Goal: Task Accomplishment & Management: Use online tool/utility

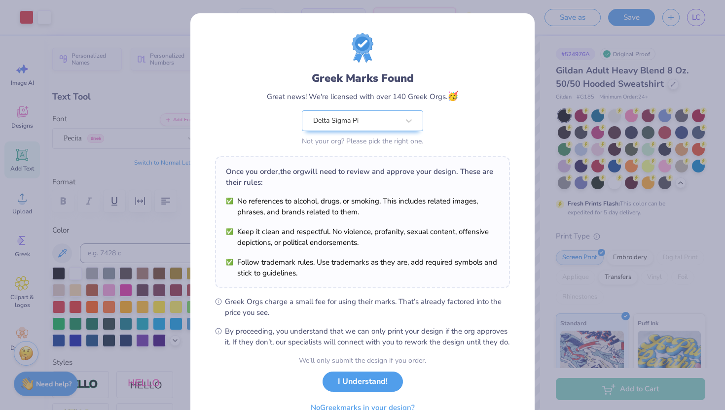
click at [125, 156] on div "Greek Marks Found Great news! We're licensed with over 140 Greek Orgs. 🥳 Delta …" at bounding box center [362, 205] width 725 height 410
click at [362, 390] on button "I Understand!" at bounding box center [363, 379] width 80 height 20
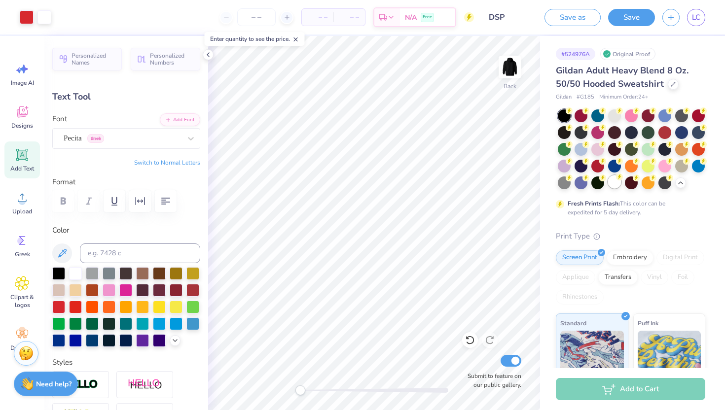
click at [611, 184] on div at bounding box center [614, 182] width 13 height 13
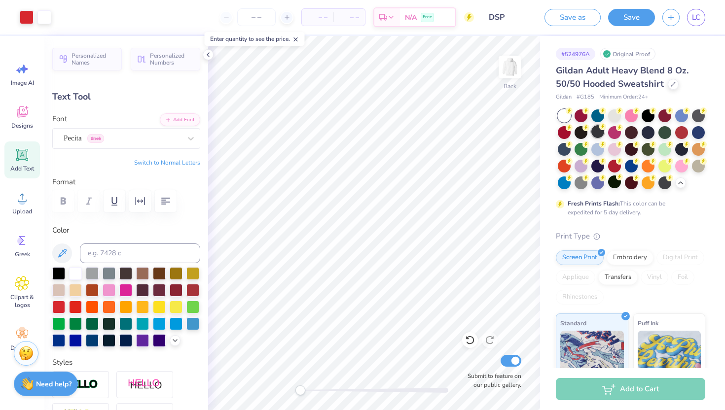
click at [594, 135] on div at bounding box center [597, 131] width 13 height 13
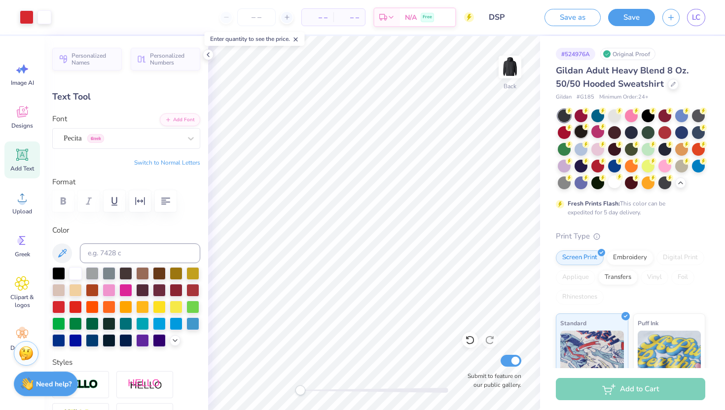
click at [581, 135] on div at bounding box center [581, 131] width 13 height 13
drag, startPoint x: 644, startPoint y: 116, endPoint x: 627, endPoint y: 106, distance: 19.7
click at [644, 116] on div at bounding box center [648, 115] width 13 height 13
click at [672, 13] on icon "button" at bounding box center [671, 16] width 8 height 8
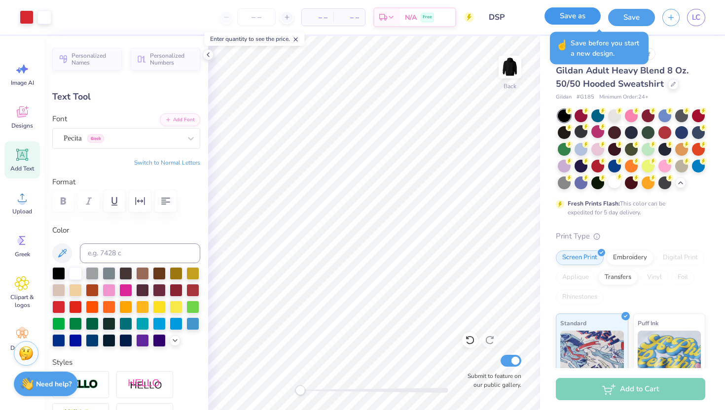
click at [571, 13] on button "Save as" at bounding box center [573, 15] width 56 height 17
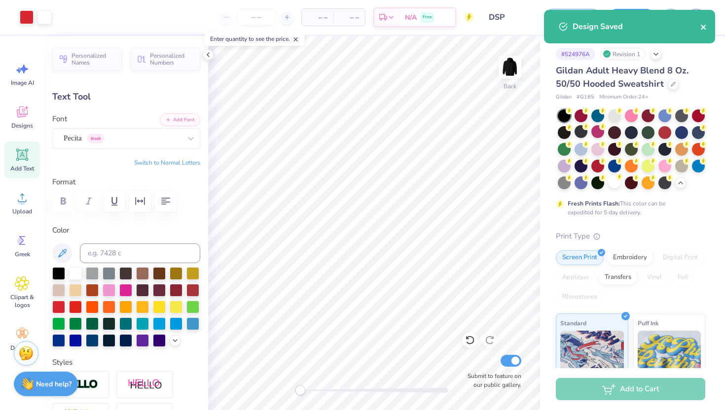
click at [702, 26] on icon "close" at bounding box center [703, 27] width 5 height 5
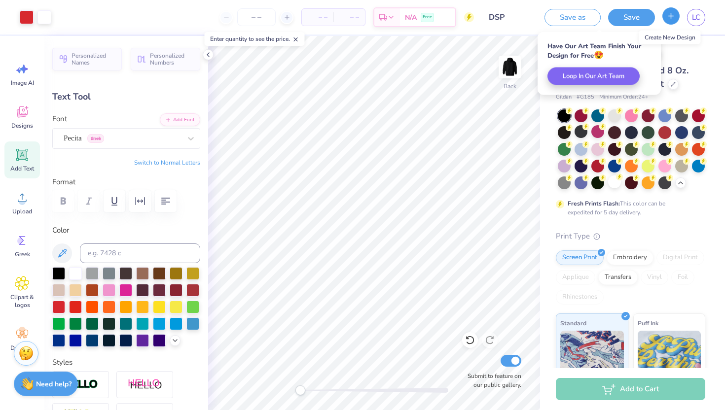
click at [665, 19] on button "button" at bounding box center [670, 15] width 17 height 17
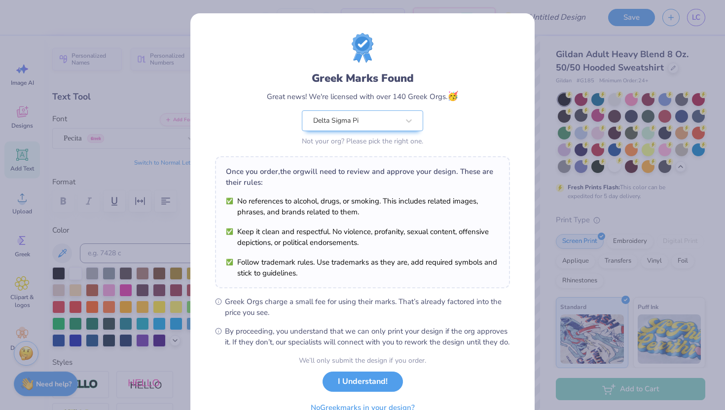
click at [597, 169] on div "Greek Marks Found Great news! We're licensed with over 140 Greek Orgs. 🥳 Delta …" at bounding box center [362, 205] width 725 height 410
click at [343, 387] on button "I Understand!" at bounding box center [363, 379] width 80 height 20
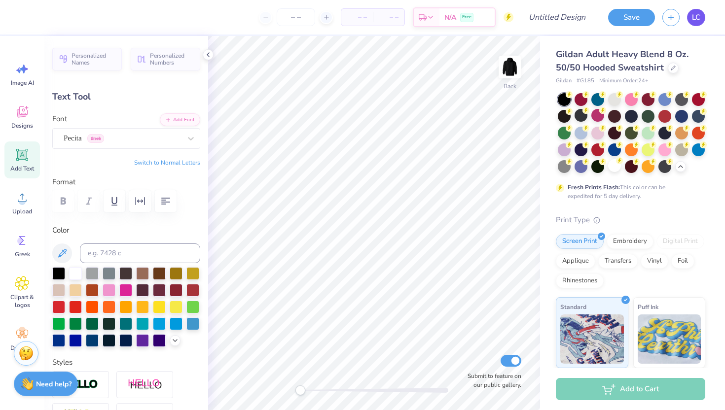
click at [690, 16] on link "LC" at bounding box center [696, 17] width 18 height 17
click at [699, 21] on span "LC" at bounding box center [696, 17] width 8 height 11
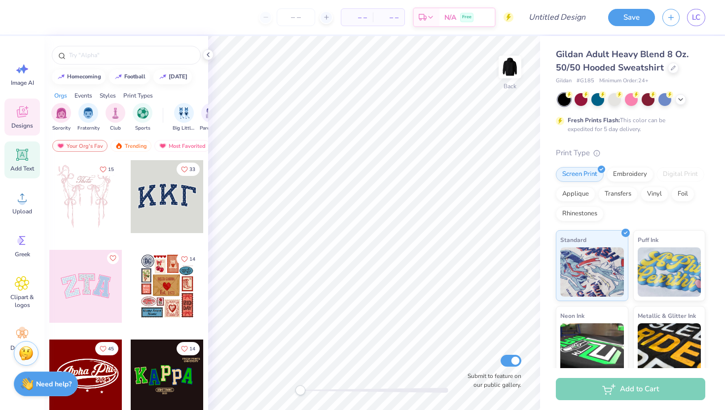
click at [21, 164] on div "Add Text" at bounding box center [22, 160] width 36 height 37
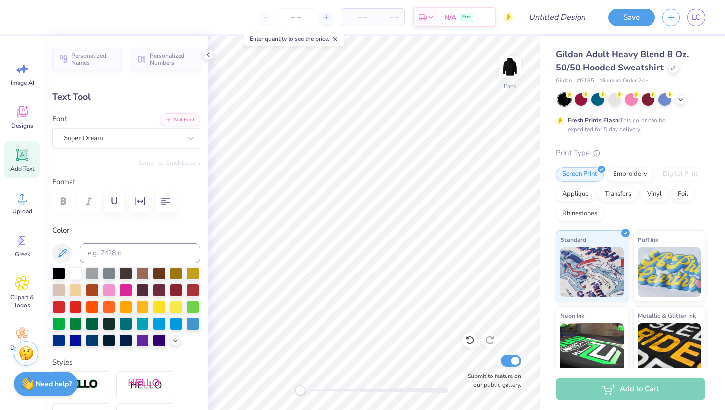
scroll to position [0, 2]
type textarea "Delta Sigma Pi"
click at [158, 134] on div "Super Dream" at bounding box center [122, 138] width 119 height 15
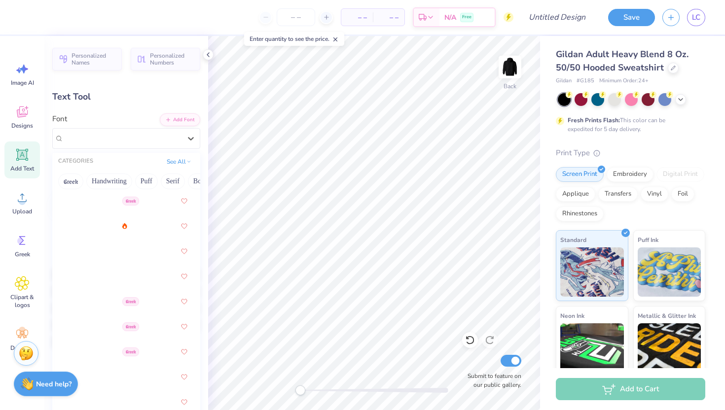
scroll to position [502, 0]
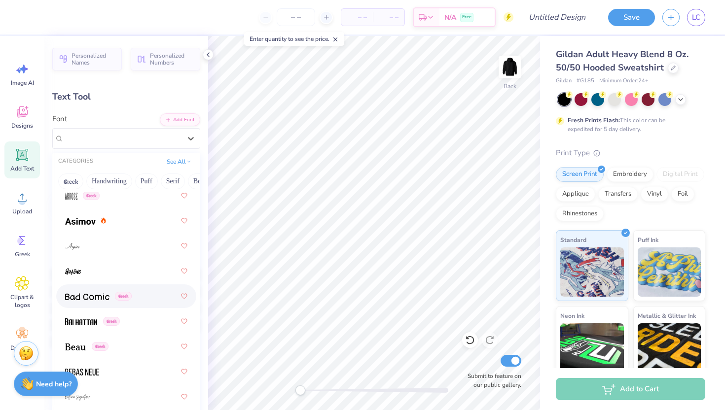
click at [117, 292] on span "Greek" at bounding box center [123, 296] width 17 height 9
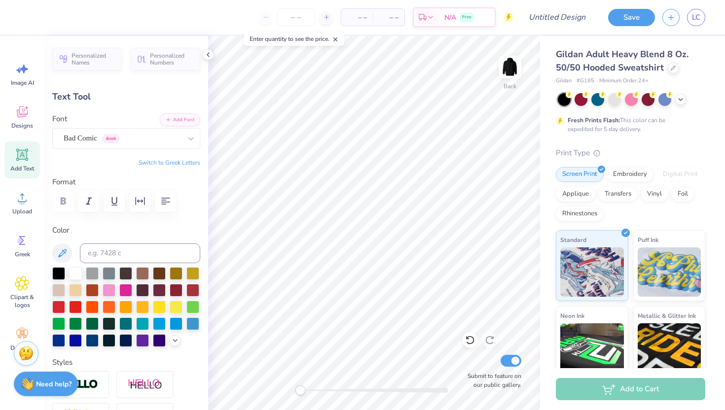
click at [171, 21] on div "– – Per Item – – Total Est. Delivery N/A Free" at bounding box center [270, 17] width 486 height 35
